Goal: Find specific page/section: Find specific page/section

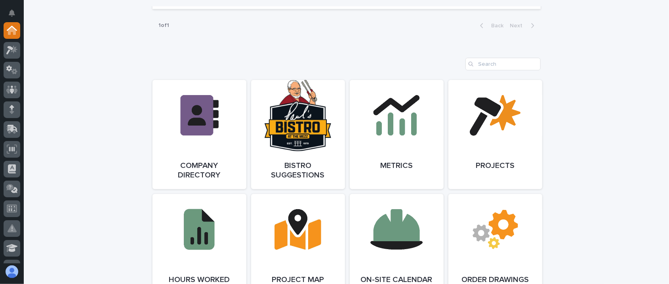
scroll to position [633, 0]
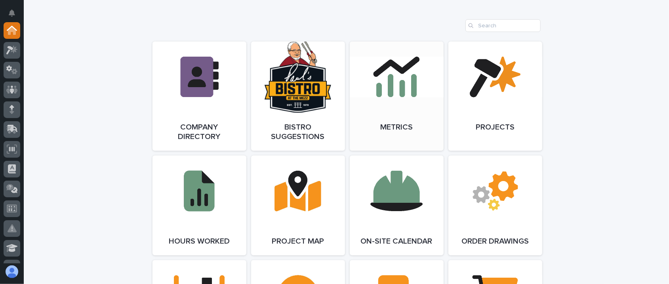
click at [373, 114] on link "Open Link" at bounding box center [397, 96] width 94 height 109
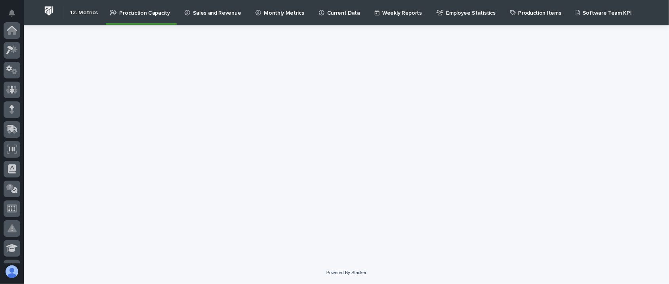
scroll to position [257, 0]
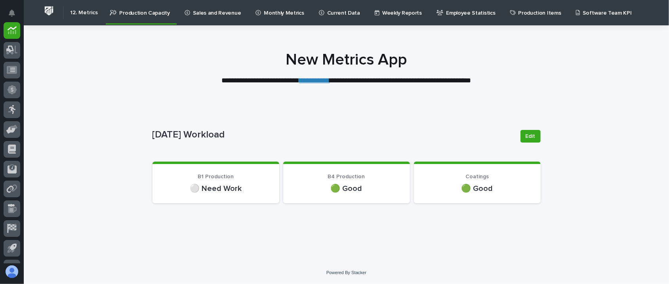
click at [312, 82] on link "**********" at bounding box center [314, 80] width 30 height 7
